Goal: Task Accomplishment & Management: Use online tool/utility

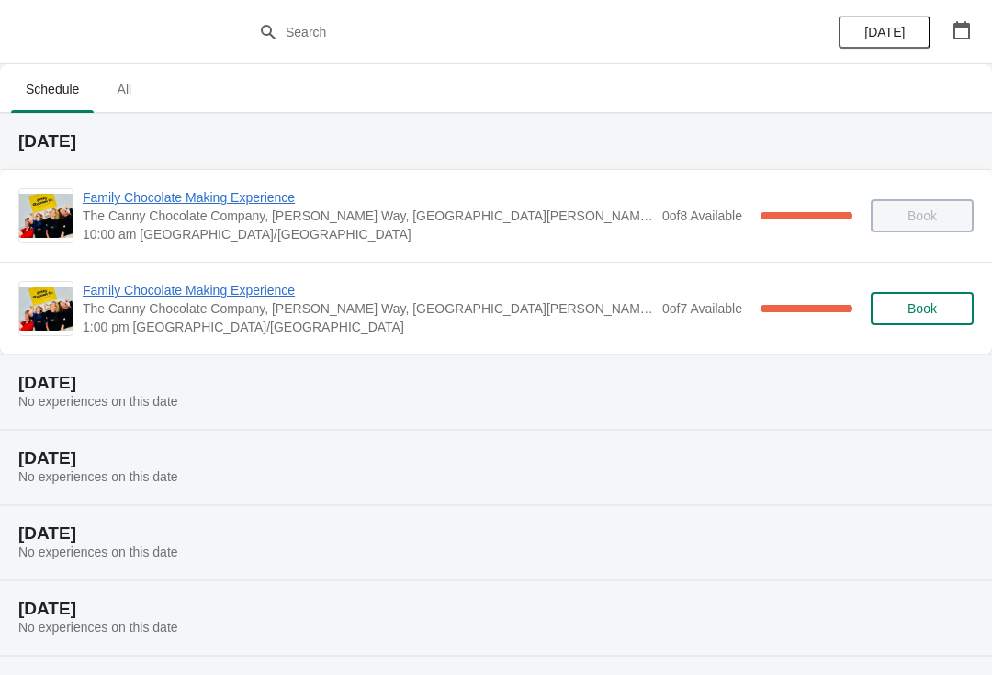
click at [122, 287] on span "Family Chocolate Making Experience" at bounding box center [368, 290] width 570 height 18
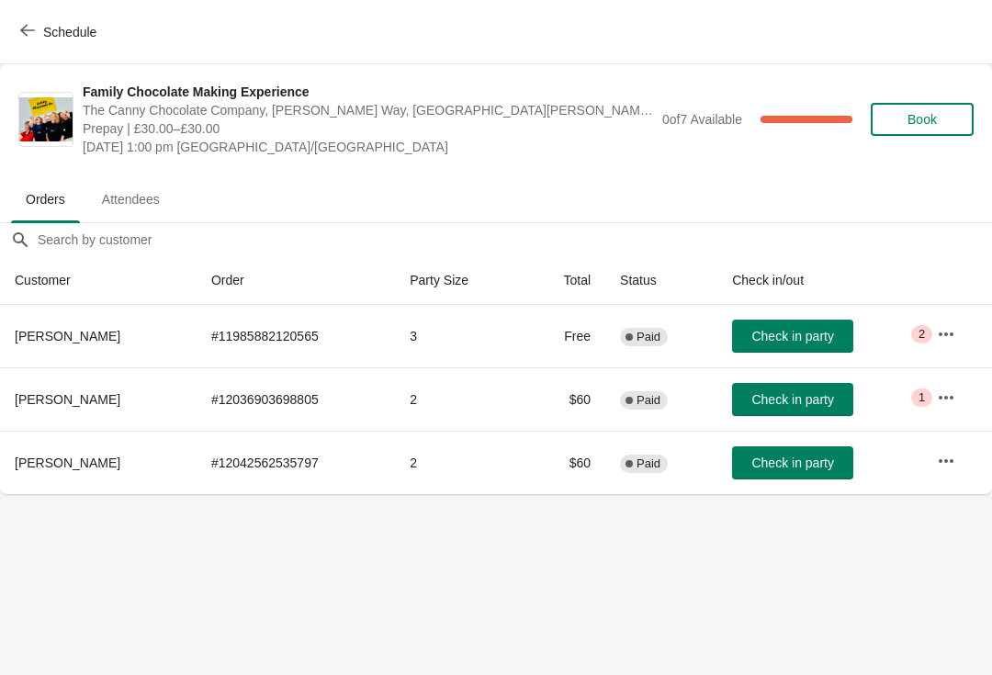
click at [787, 468] on span "Check in party" at bounding box center [792, 463] width 82 height 15
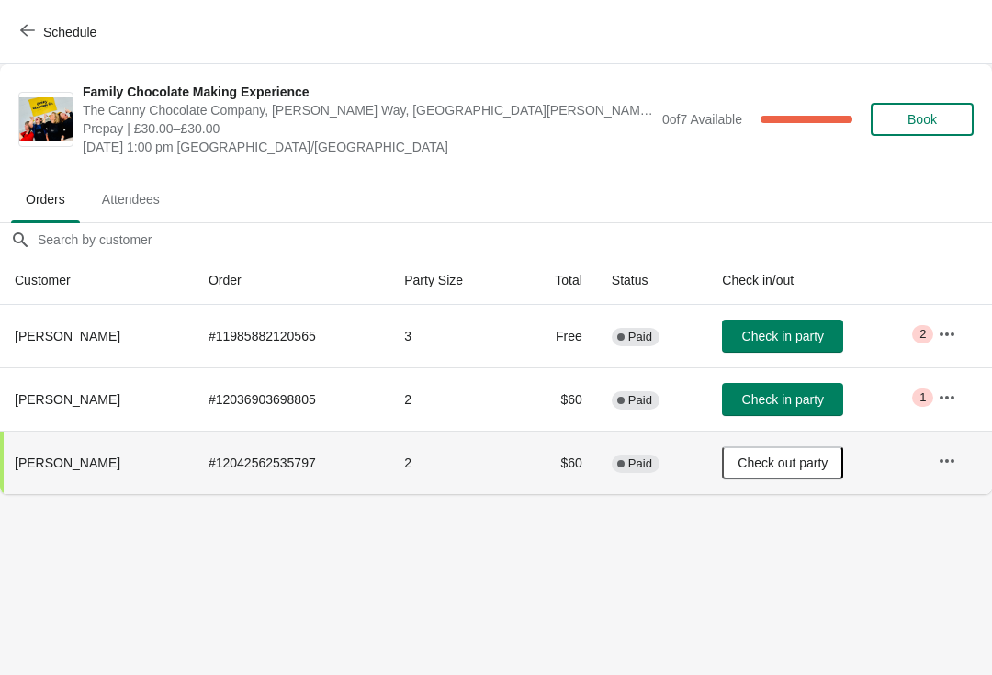
click at [953, 466] on icon "button" at bounding box center [947, 461] width 18 height 18
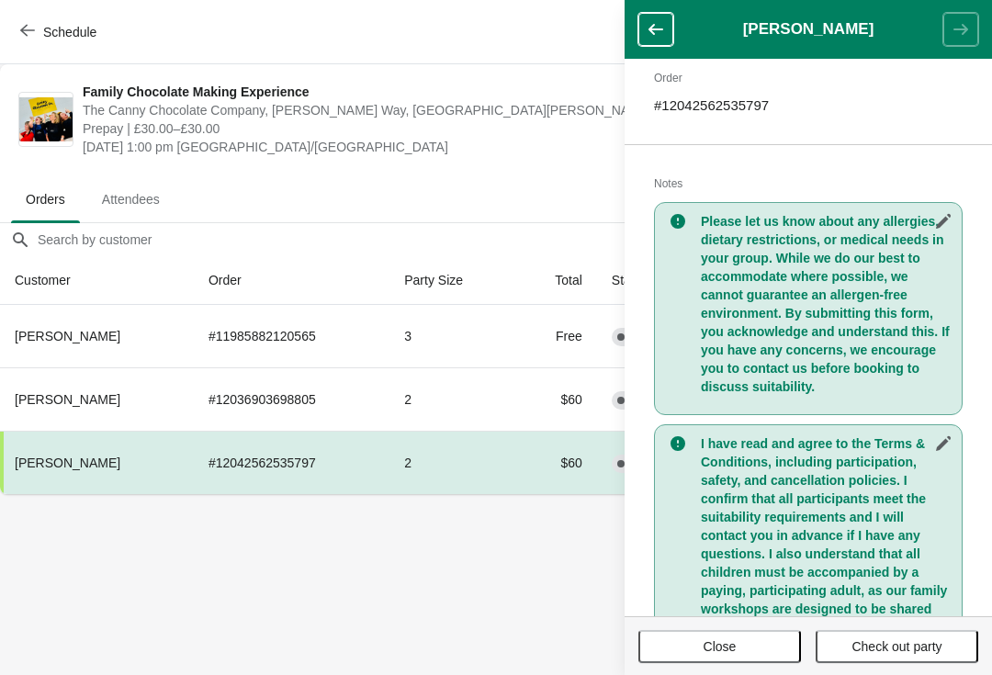
click at [526, 621] on body "Schedule Family Chocolate Making Experience The Canny Chocolate Company, [PERSO…" at bounding box center [496, 337] width 992 height 675
click at [677, 642] on span "Close" at bounding box center [719, 646] width 129 height 15
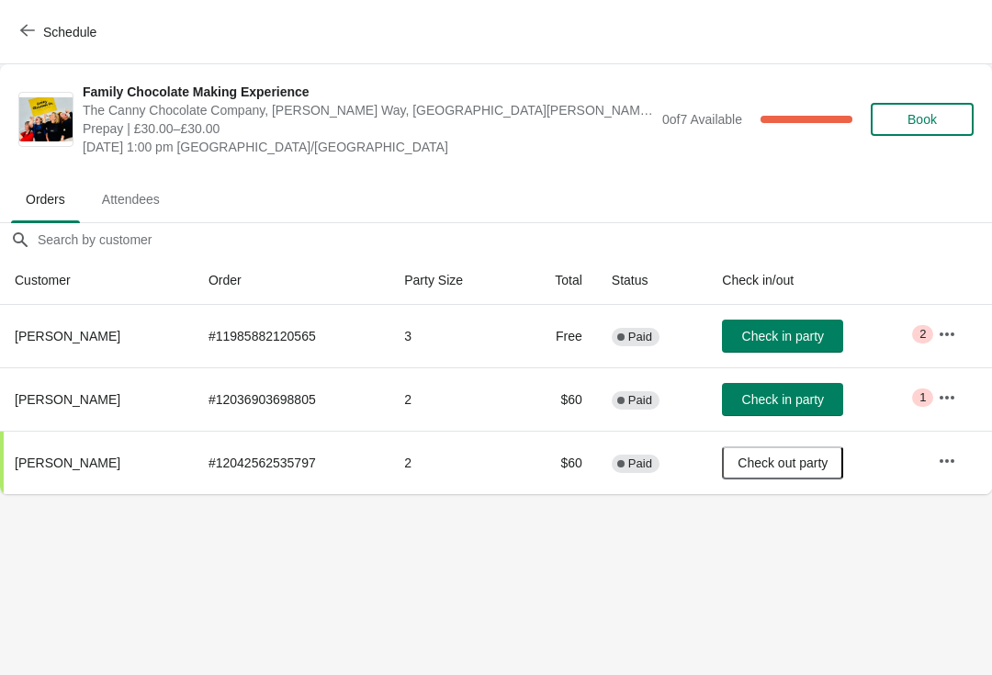
click at [798, 397] on span "Check in party" at bounding box center [783, 399] width 82 height 15
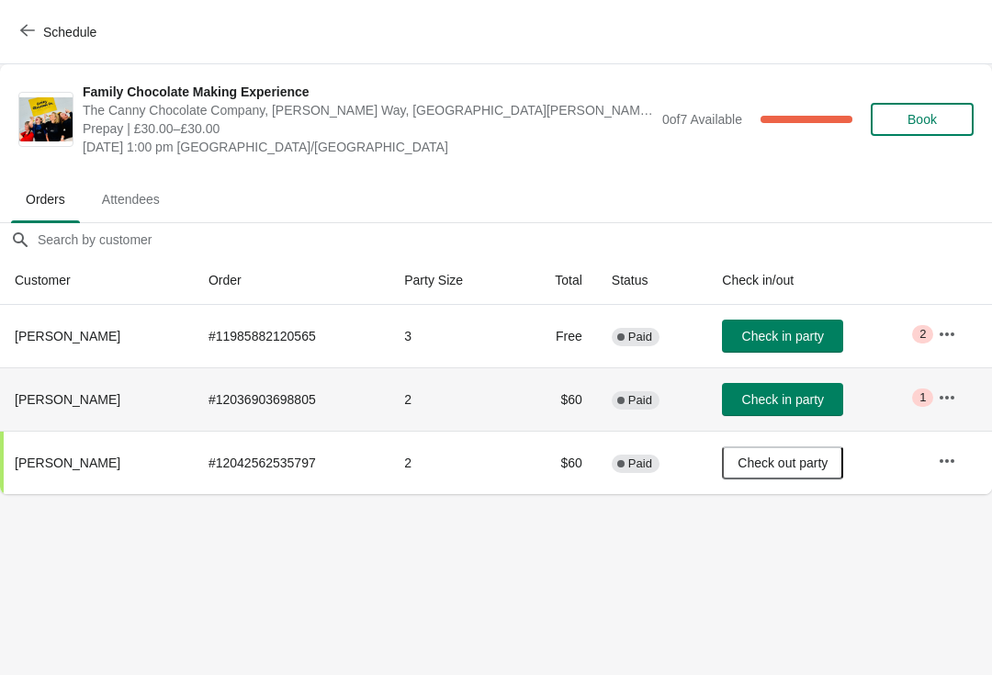
click at [935, 394] on button "button" at bounding box center [946, 397] width 33 height 33
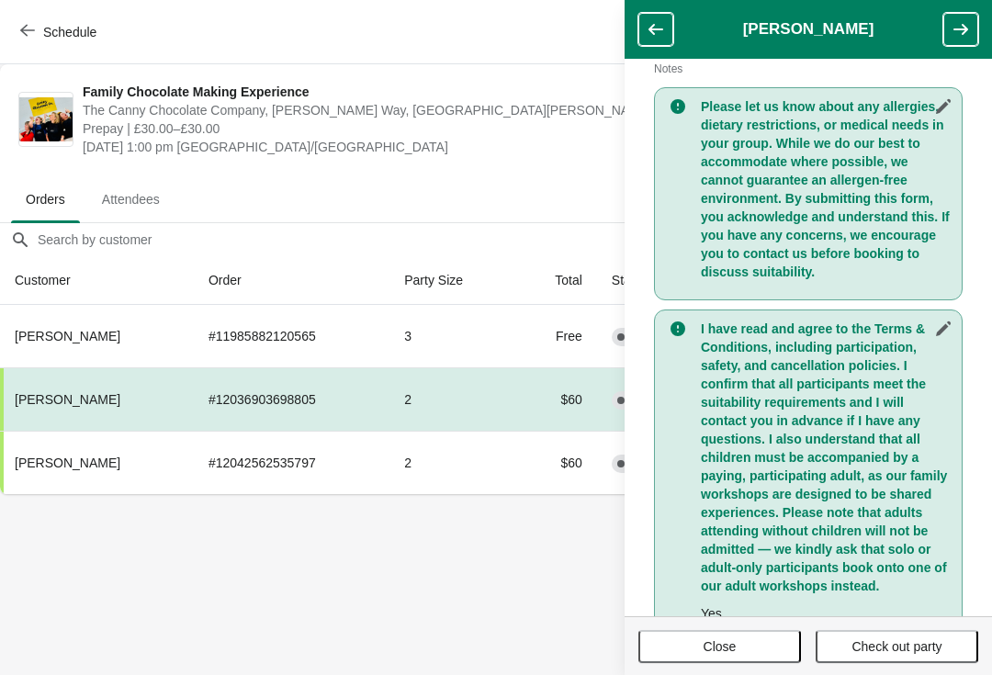
scroll to position [406, 0]
click at [747, 656] on button "Close" at bounding box center [719, 646] width 163 height 33
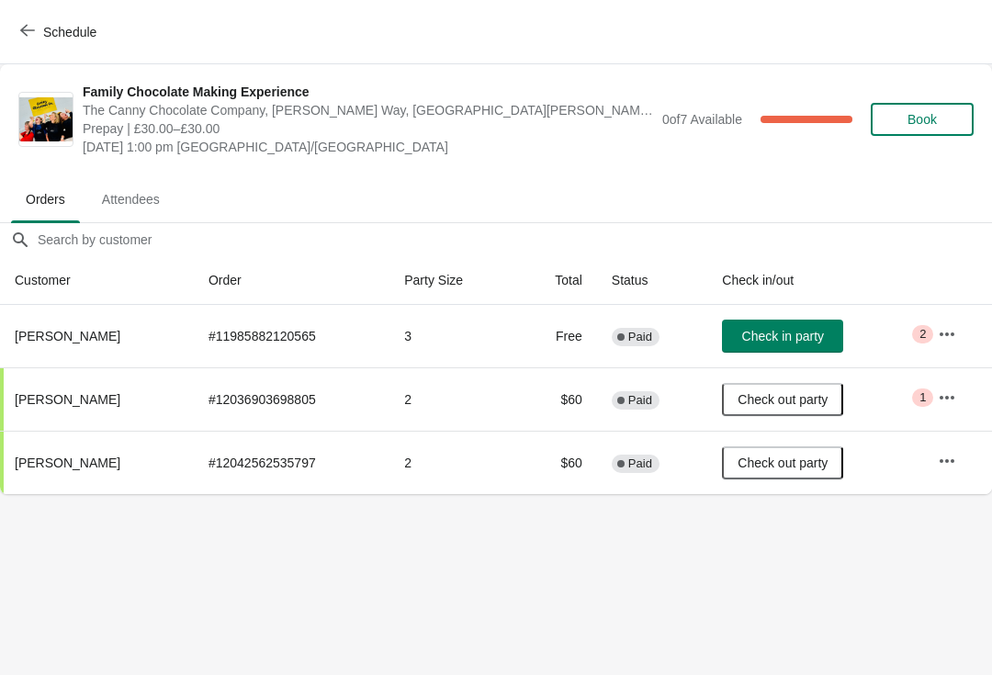
click at [758, 570] on body "Schedule Family Chocolate Making Experience The Canny Chocolate Company, [PERSO…" at bounding box center [496, 337] width 992 height 675
click at [929, 390] on span "Critical 1" at bounding box center [922, 397] width 21 height 18
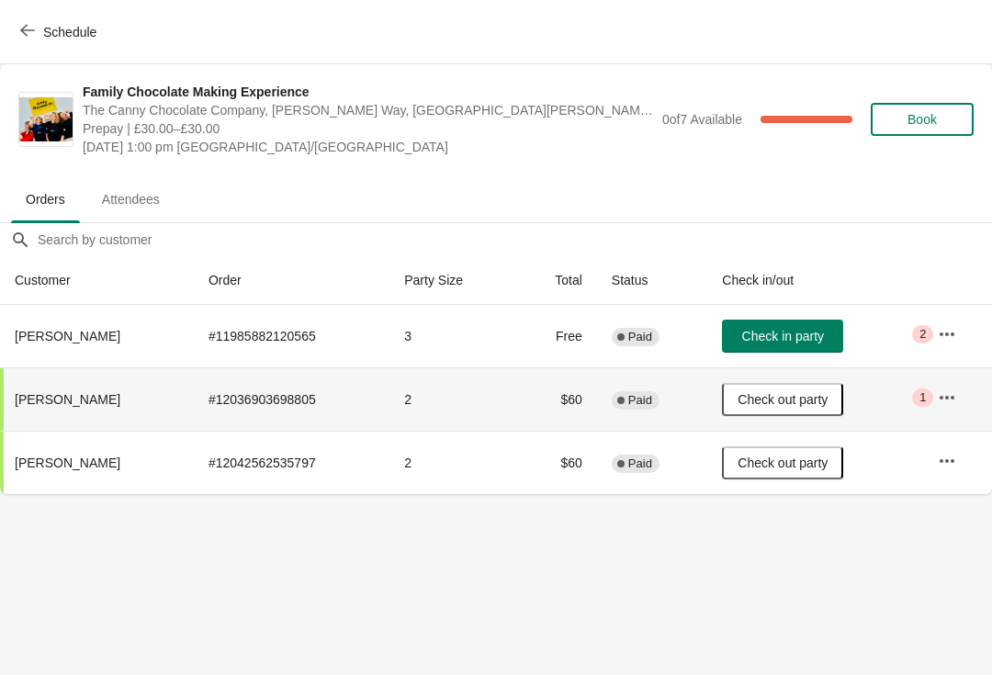
click at [953, 408] on button "button" at bounding box center [946, 397] width 33 height 33
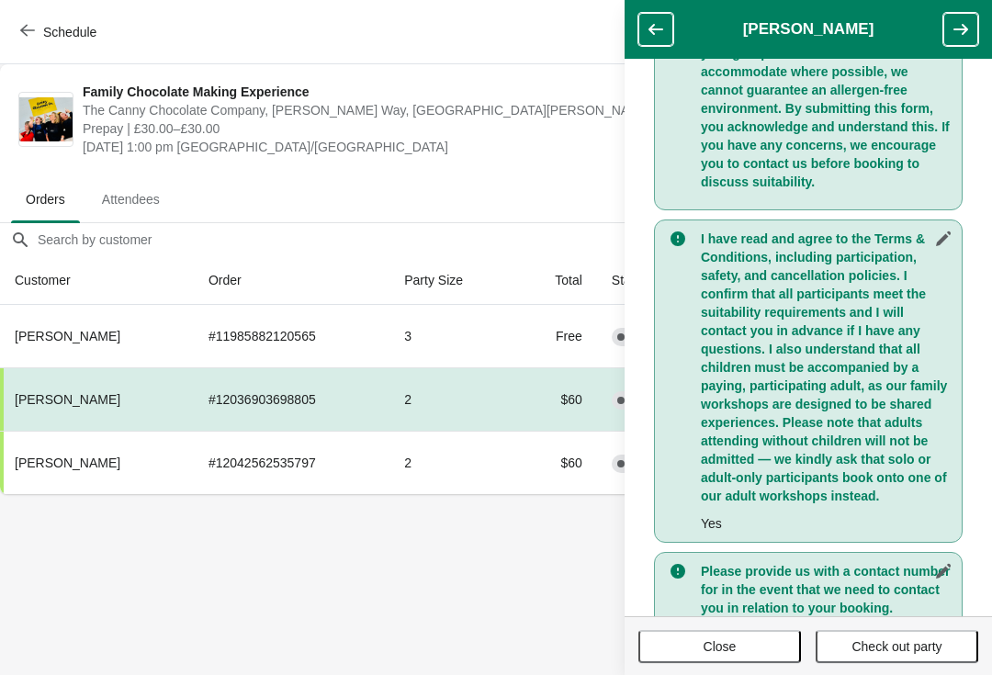
scroll to position [496, 0]
click at [479, 599] on body "Schedule Family Chocolate Making Experience The Canny Chocolate Company, [PERSO…" at bounding box center [496, 337] width 992 height 675
click at [580, 111] on span "The Canny Chocolate Company, [PERSON_NAME] Way, [GEOGRAPHIC_DATA][PERSON_NAME],…" at bounding box center [368, 110] width 570 height 18
click at [747, 651] on span "Close" at bounding box center [719, 646] width 129 height 15
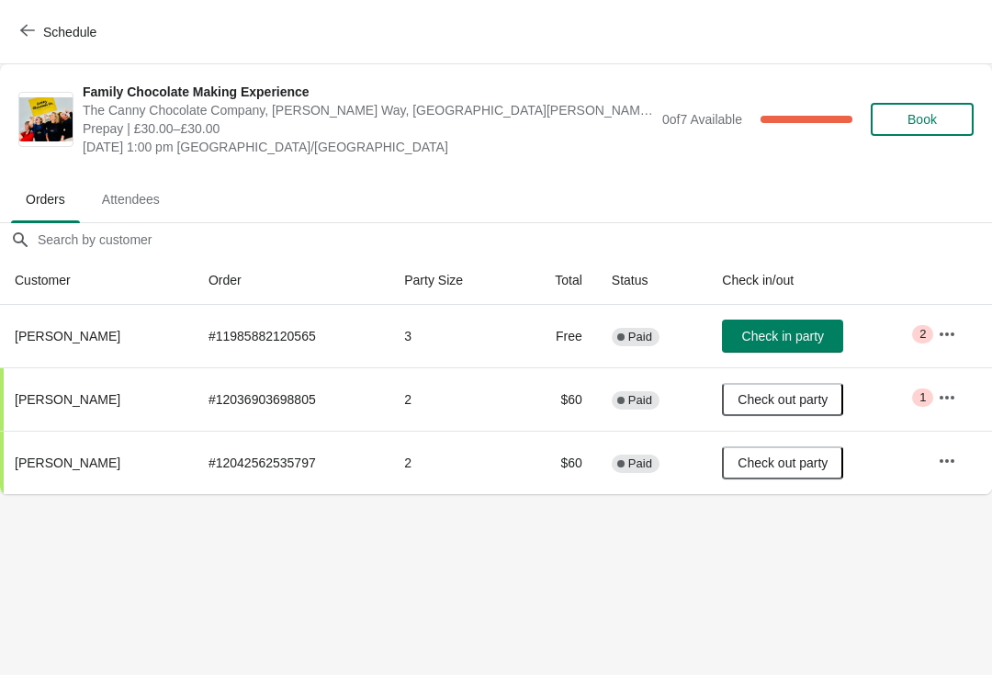
click at [963, 330] on button "button" at bounding box center [946, 334] width 33 height 33
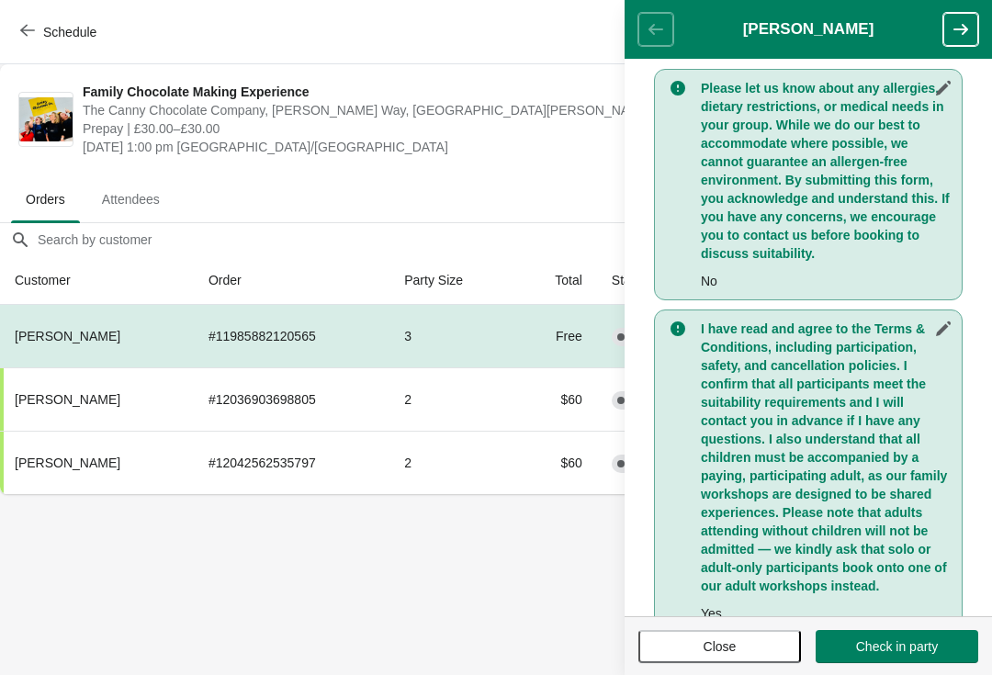
scroll to position [422, 0]
click at [467, 576] on body "Schedule Family Chocolate Making Experience The Canny Chocolate Company, [PERSO…" at bounding box center [496, 337] width 992 height 675
click at [661, 28] on header "[PERSON_NAME]" at bounding box center [808, 29] width 367 height 59
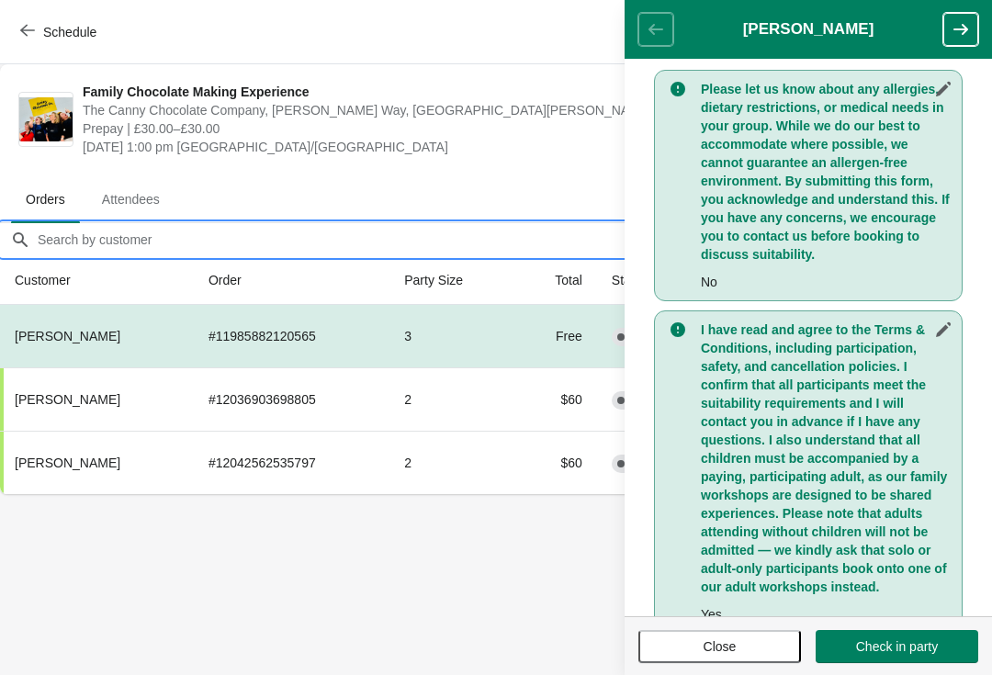
click at [502, 243] on input "Orders filter search" at bounding box center [514, 239] width 955 height 33
